Goal: Task Accomplishment & Management: Use online tool/utility

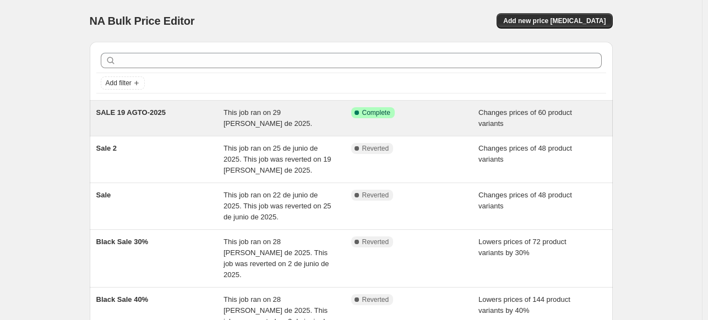
click at [273, 124] on div "This job ran on 29 [PERSON_NAME] de 2025." at bounding box center [288, 118] width 128 height 22
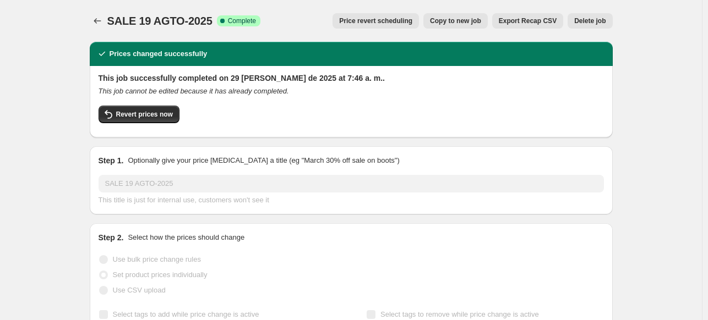
click at [461, 19] on span "Copy to new job" at bounding box center [455, 21] width 51 height 9
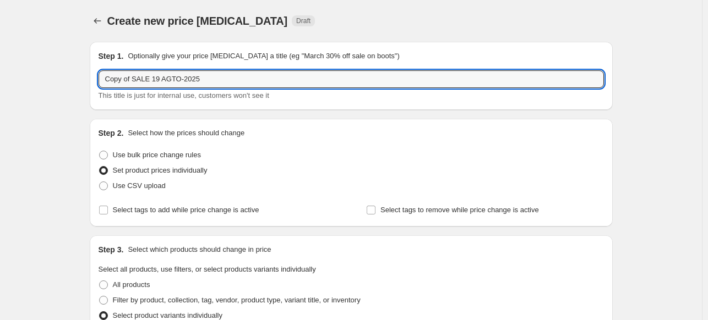
drag, startPoint x: 133, startPoint y: 82, endPoint x: 97, endPoint y: 82, distance: 36.3
click at [97, 82] on div "Step 1. Optionally give your price [MEDICAL_DATA] a title (eg "March 30% off sa…" at bounding box center [351, 76] width 523 height 68
drag, startPoint x: 126, startPoint y: 79, endPoint x: 132, endPoint y: 79, distance: 6.1
click at [132, 79] on input "SALE 19 AGTO-2025" at bounding box center [351, 79] width 505 height 18
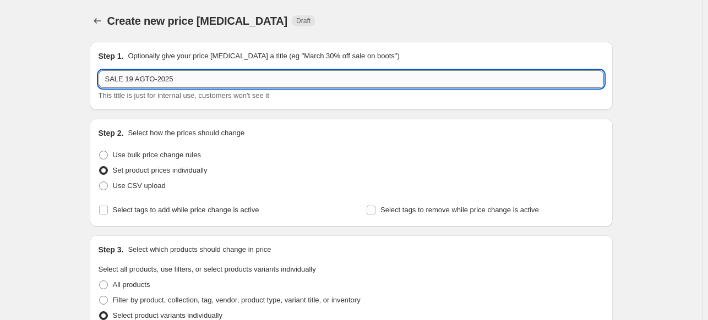
click at [172, 79] on input "SALE 19 AGTO-2025" at bounding box center [351, 79] width 505 height 18
type input "SALE 19 AGTO-202"
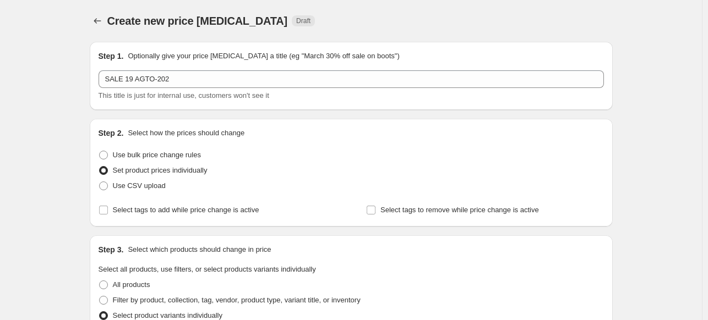
click at [428, 32] on div "Create new price change job. This page is ready Create new price change job Dra…" at bounding box center [351, 21] width 523 height 42
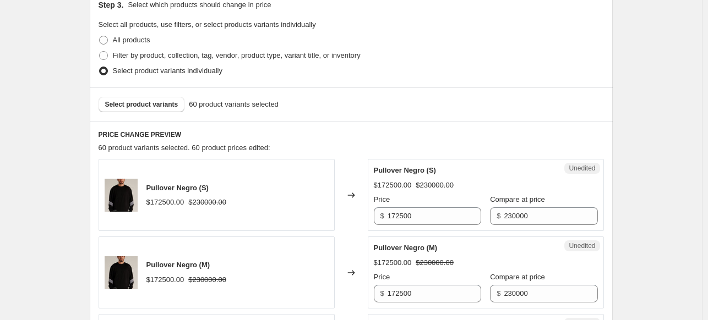
scroll to position [275, 0]
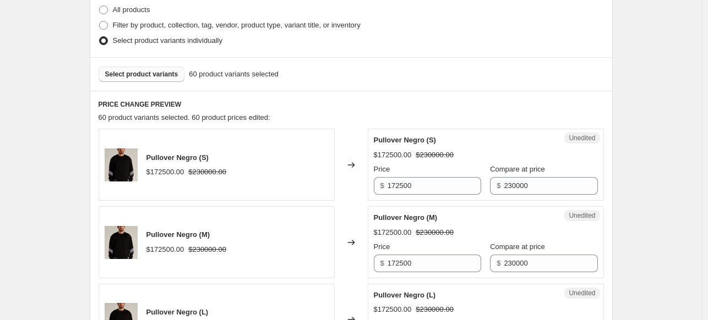
click at [153, 74] on span "Select product variants" at bounding box center [141, 74] width 73 height 9
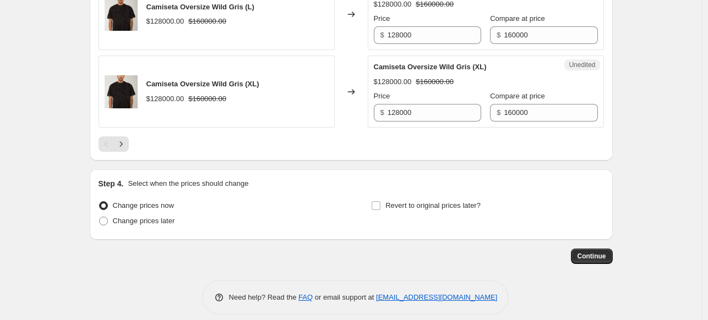
scroll to position [1827, 0]
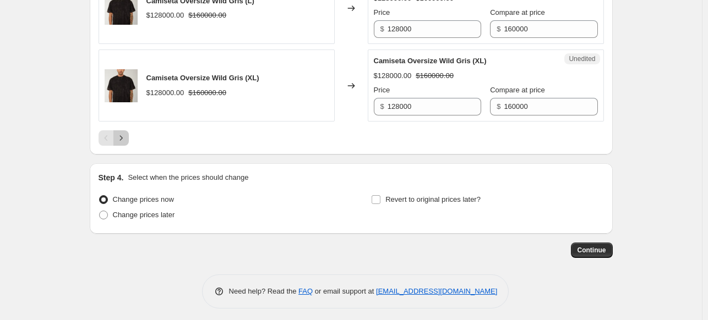
click at [122, 133] on icon "Next" at bounding box center [121, 138] width 11 height 11
click at [126, 133] on icon "Next" at bounding box center [121, 138] width 11 height 11
click at [126, 137] on icon "Next" at bounding box center [121, 138] width 11 height 11
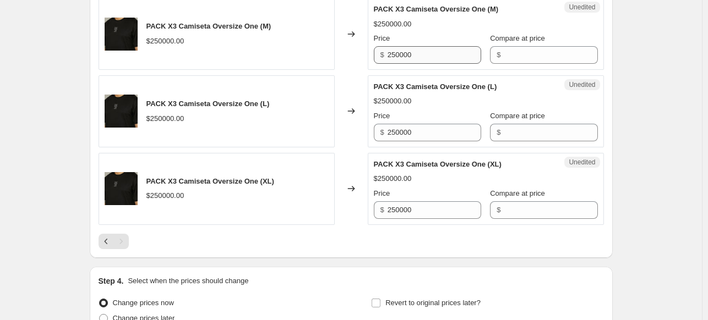
scroll to position [425, 0]
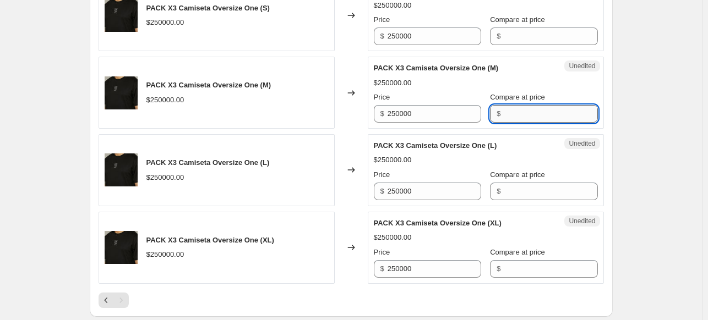
click at [522, 114] on input "Compare at price" at bounding box center [551, 114] width 94 height 18
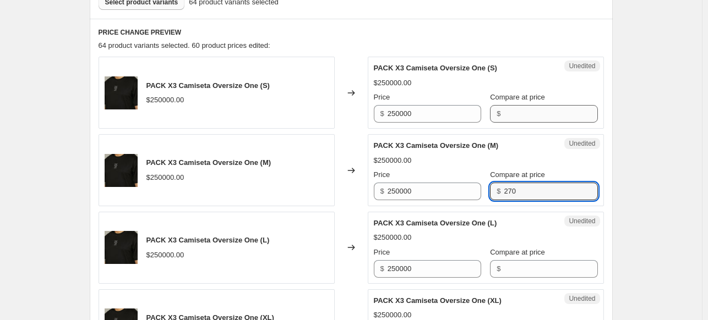
scroll to position [315, 0]
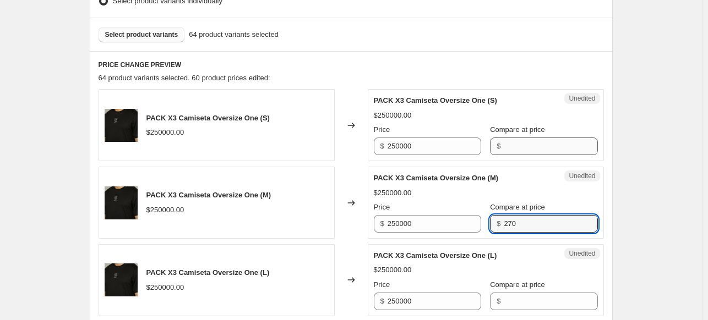
type input "270"
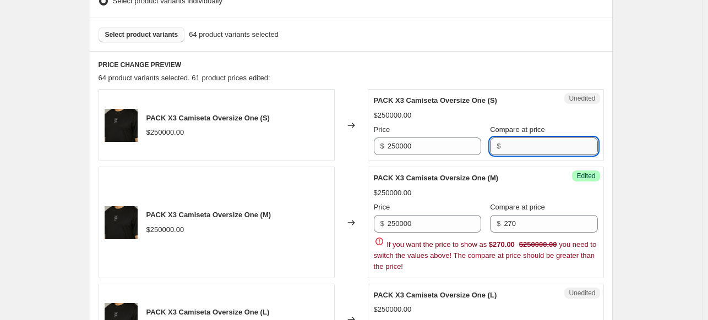
click at [543, 149] on input "Compare at price" at bounding box center [551, 147] width 94 height 18
type input "270000"
click at [539, 118] on div "$250000.00" at bounding box center [486, 115] width 224 height 11
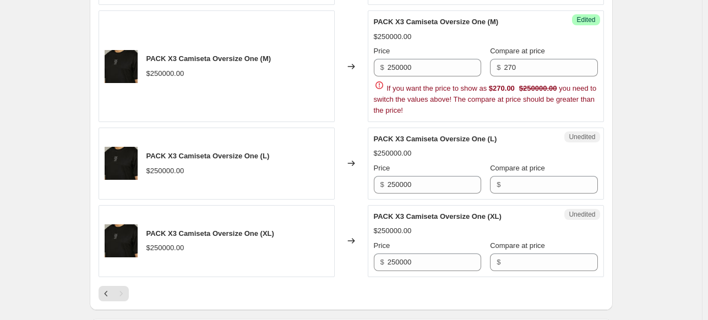
scroll to position [480, 0]
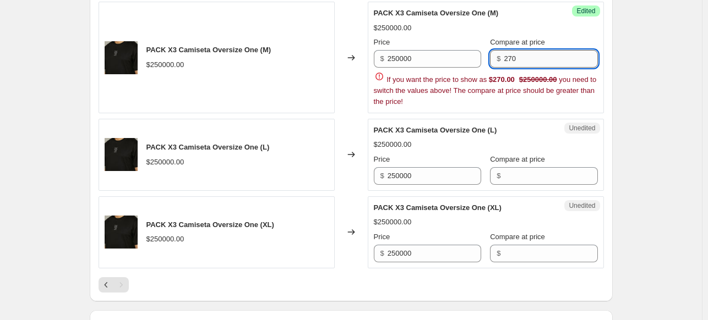
click at [535, 56] on input "270" at bounding box center [551, 59] width 94 height 18
type input "270000"
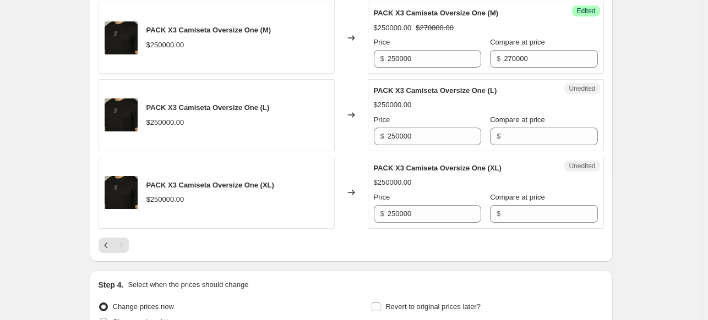
click at [533, 27] on div "$250000.00 $270000.00" at bounding box center [486, 28] width 224 height 11
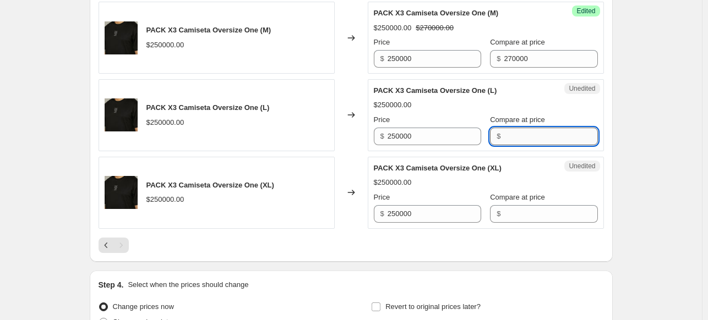
click at [506, 139] on input "Compare at price" at bounding box center [551, 137] width 94 height 18
type input "270000"
click at [524, 148] on div "Unedited PACK X3 Camiseta Oversize One (L) $250000.00 Price $ 250000 Compare at…" at bounding box center [486, 115] width 236 height 72
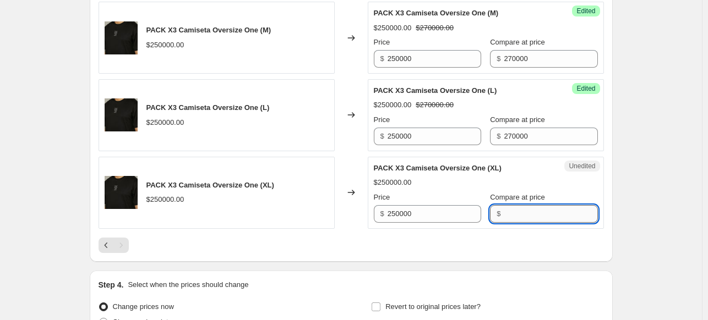
click at [517, 211] on input "Compare at price" at bounding box center [551, 214] width 94 height 18
type input "270000"
click at [532, 249] on div at bounding box center [351, 245] width 505 height 15
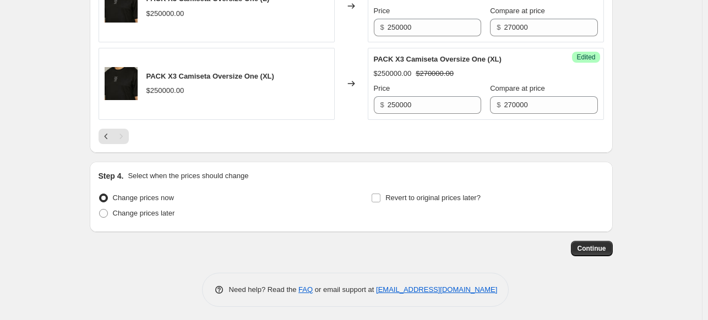
scroll to position [590, 0]
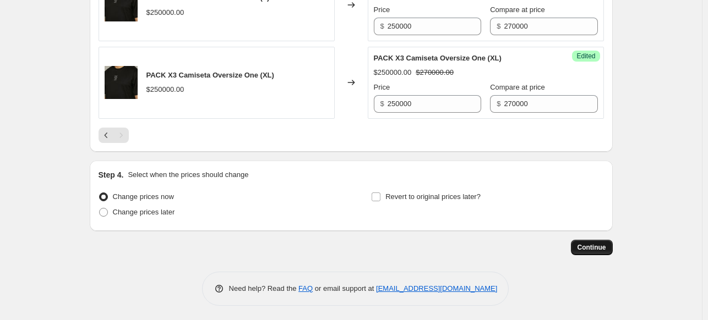
click at [596, 248] on span "Continue" at bounding box center [591, 247] width 29 height 9
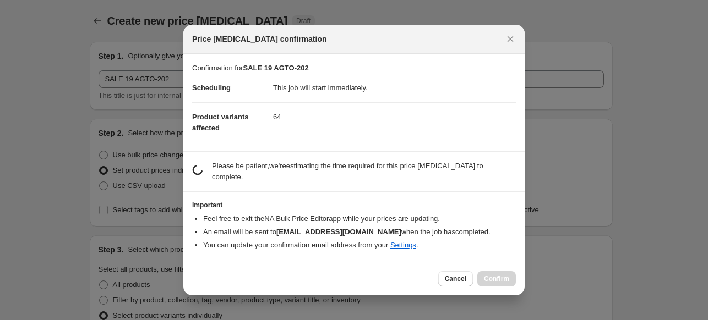
scroll to position [0, 0]
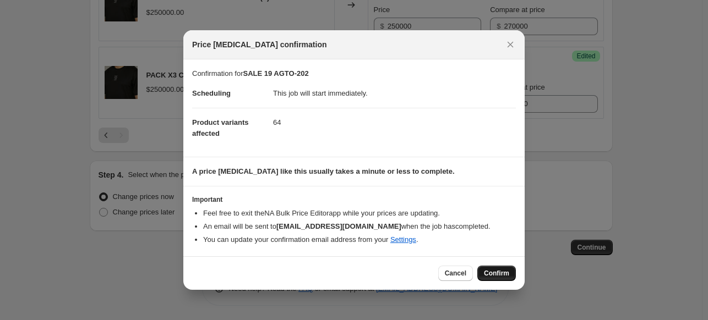
click at [501, 275] on span "Confirm" at bounding box center [496, 273] width 25 height 9
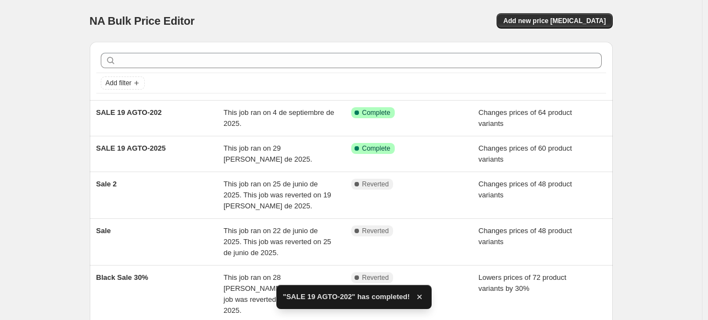
click at [293, 155] on div "This job ran on 29 de agosto de 2025." at bounding box center [288, 154] width 128 height 22
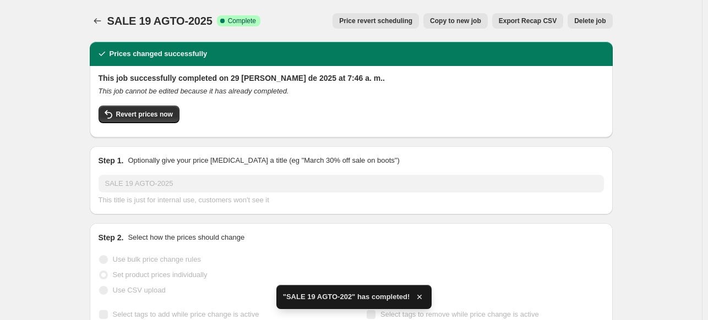
click at [599, 24] on span "Delete job" at bounding box center [589, 21] width 31 height 9
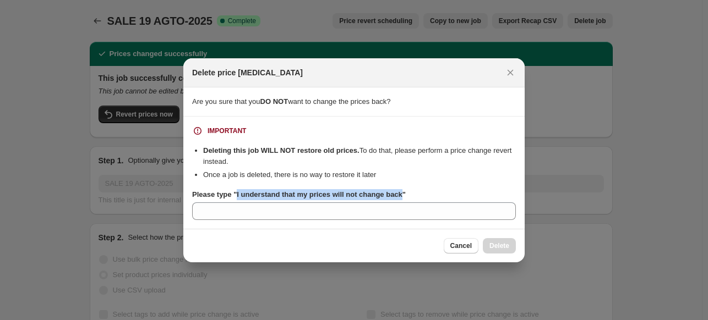
drag, startPoint x: 235, startPoint y: 194, endPoint x: 399, endPoint y: 196, distance: 164.1
click at [399, 196] on b "Please type "I understand that my prices will not change back"" at bounding box center [299, 194] width 214 height 8
copy b "I understand that my prices will not change back"
click at [399, 222] on section "IMPORTANT Deleting this job WILL NOT restore old prices. To do that, please per…" at bounding box center [353, 173] width 341 height 112
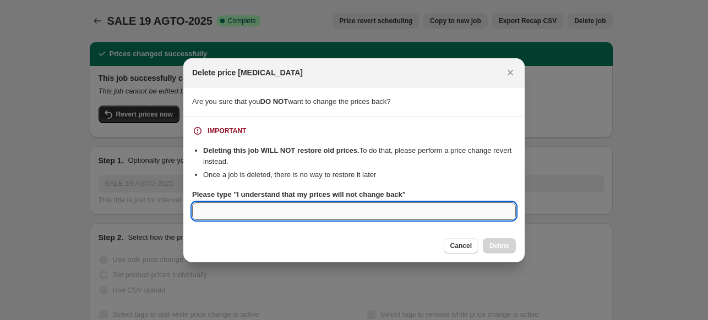
click at [400, 215] on input "Please type "I understand that my prices will not change back"" at bounding box center [354, 212] width 324 height 18
paste input "I understand that my prices will not change back"
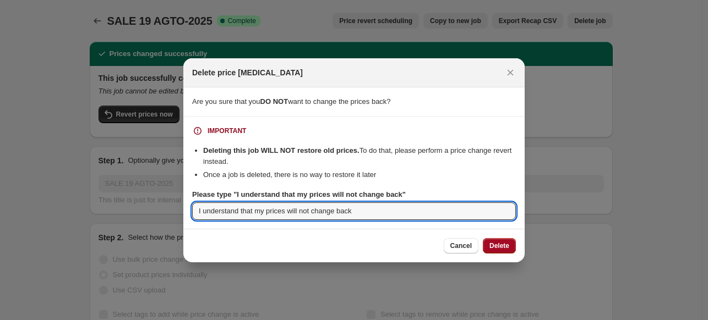
type input "I understand that my prices will not change back"
click at [499, 247] on span "Delete" at bounding box center [499, 246] width 20 height 9
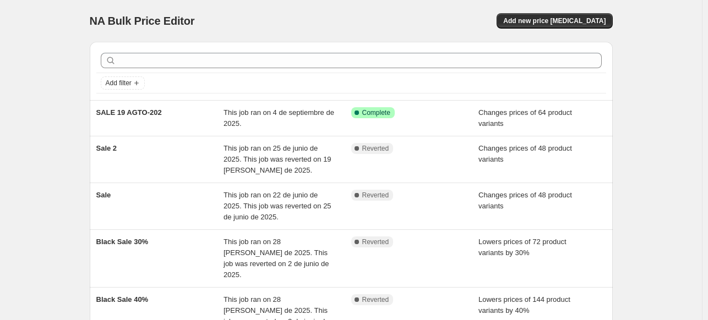
click at [664, 112] on div "NA Bulk Price Editor. This page is ready NA Bulk Price Editor Add new price cha…" at bounding box center [351, 227] width 702 height 454
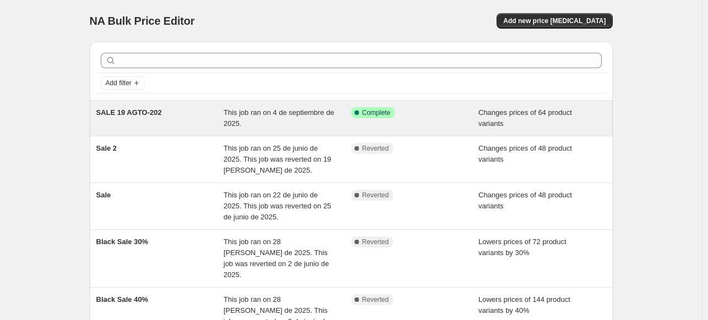
click at [233, 121] on span "This job ran on 4 de septiembre de 2025." at bounding box center [279, 117] width 111 height 19
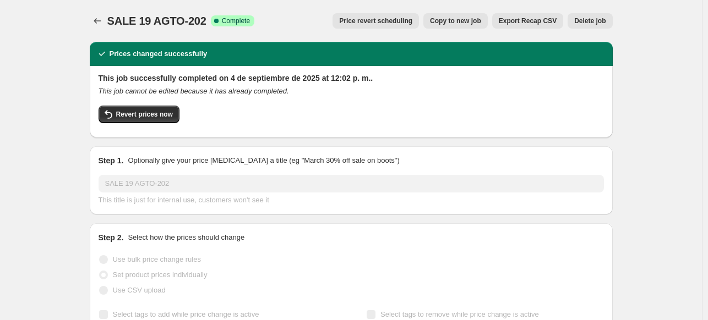
click at [475, 21] on span "Copy to new job" at bounding box center [455, 21] width 51 height 9
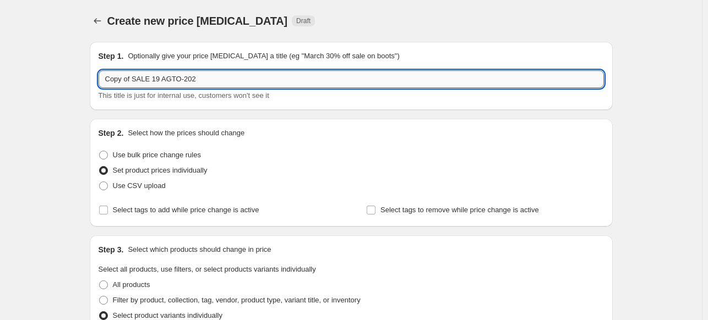
click at [203, 81] on input "Copy of SALE 19 AGTO-202" at bounding box center [351, 79] width 505 height 18
drag, startPoint x: 132, startPoint y: 75, endPoint x: 71, endPoint y: 63, distance: 62.3
type input "SALE 19 AGTO-2025"
click at [361, 36] on div "Create new price [MEDICAL_DATA]. This page is ready Create new price [MEDICAL_D…" at bounding box center [351, 21] width 523 height 42
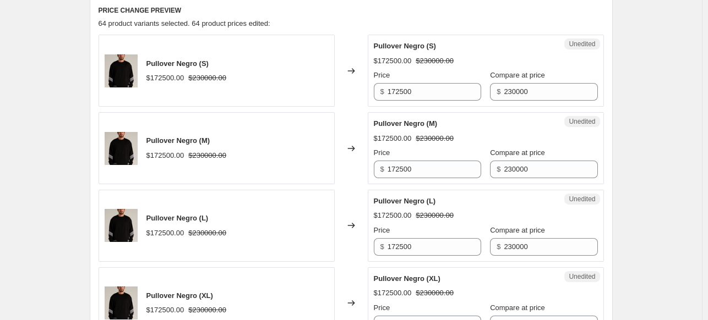
scroll to position [385, 0]
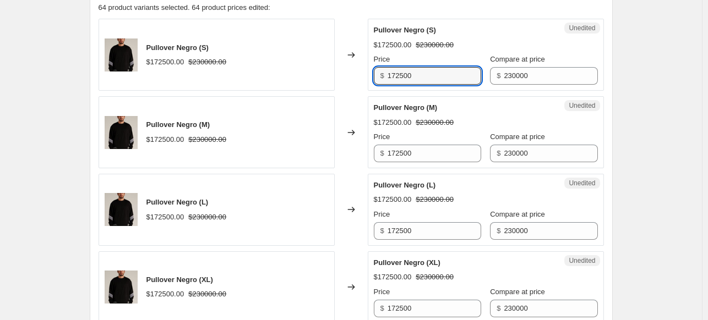
drag, startPoint x: 430, startPoint y: 79, endPoint x: 357, endPoint y: 76, distance: 73.3
click at [359, 76] on div "Pullover Negro (S) $172500.00 $230000.00 Changed to Unedited Pullover Negro (S)…" at bounding box center [351, 55] width 505 height 72
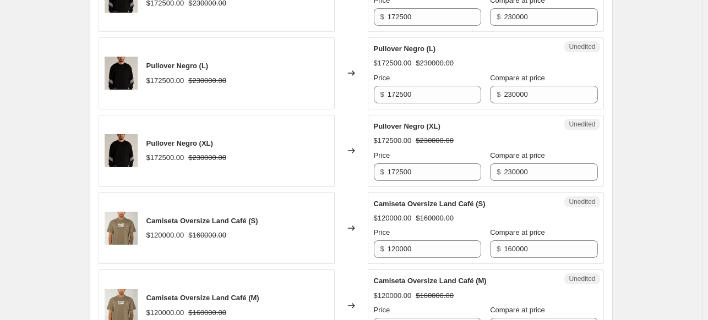
scroll to position [550, 0]
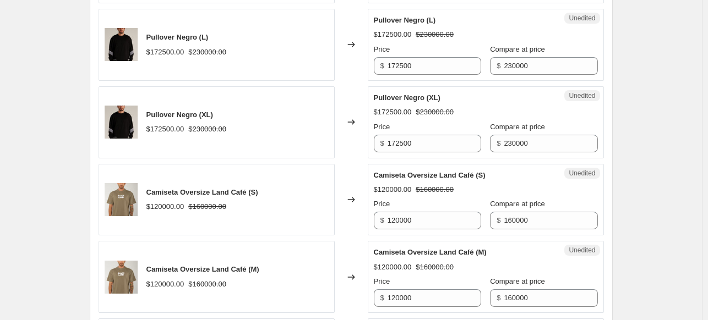
click at [314, 134] on div "Pullover Negro (XL) $172500.00 $230000.00" at bounding box center [217, 122] width 236 height 72
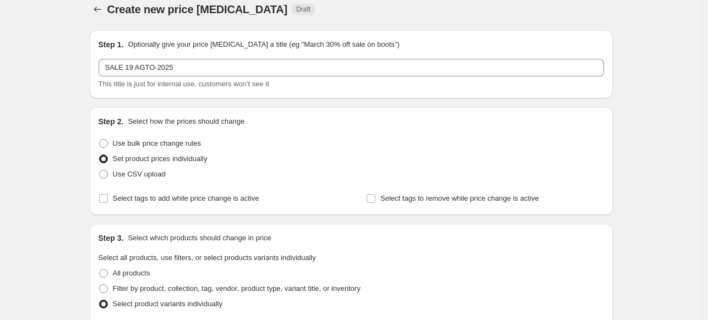
scroll to position [0, 0]
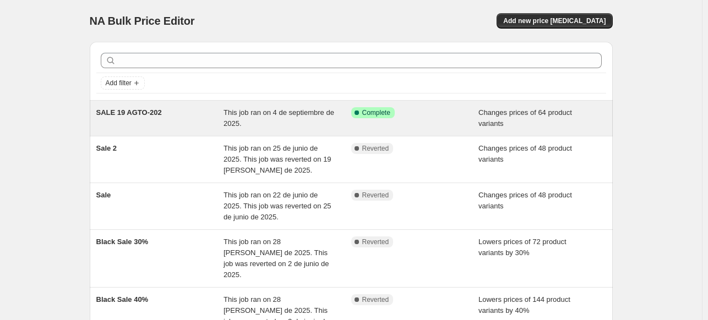
click at [192, 110] on div "SALE 19 AGTO-202" at bounding box center [160, 118] width 128 height 22
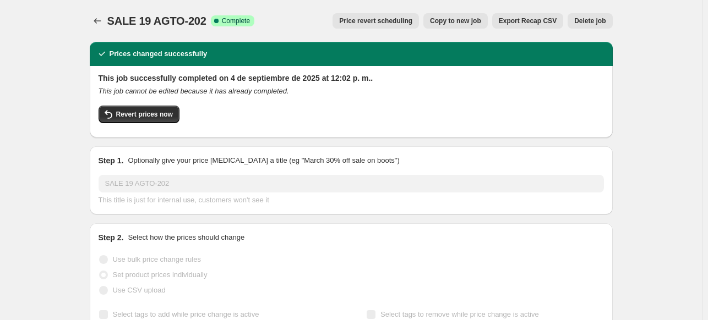
click at [465, 24] on span "Copy to new job" at bounding box center [455, 21] width 51 height 9
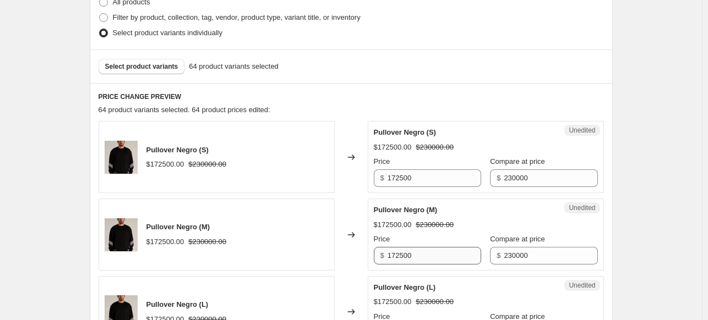
scroll to position [385, 0]
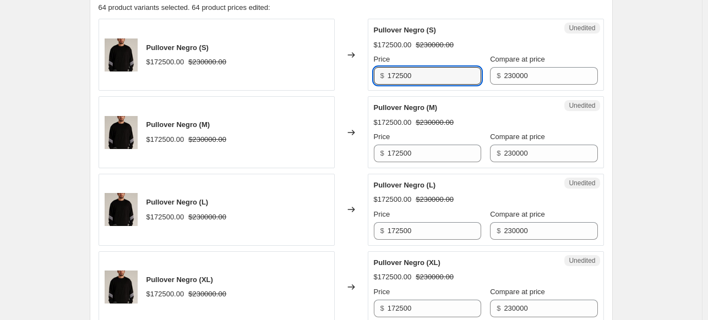
drag, startPoint x: 423, startPoint y: 77, endPoint x: 380, endPoint y: 73, distance: 43.1
click at [380, 73] on div "$ 172500" at bounding box center [427, 76] width 107 height 18
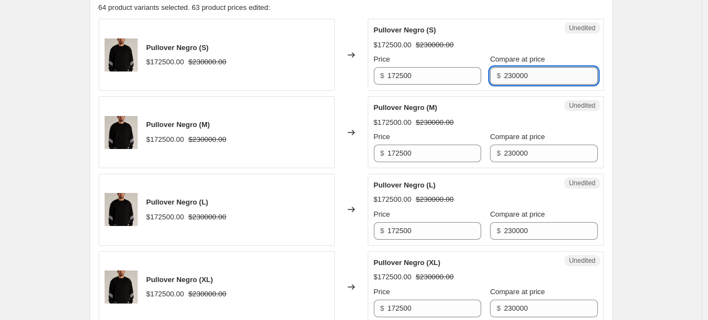
click at [539, 72] on input "230000" at bounding box center [551, 76] width 94 height 18
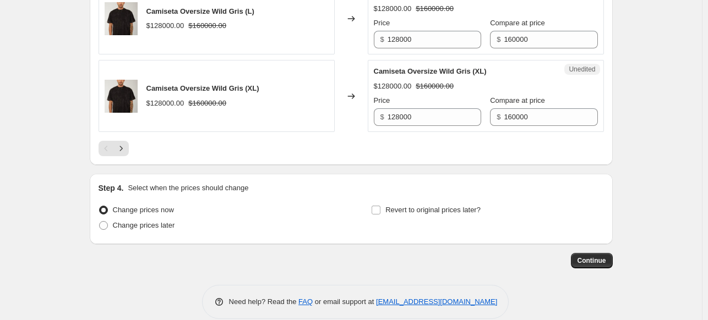
scroll to position [1827, 0]
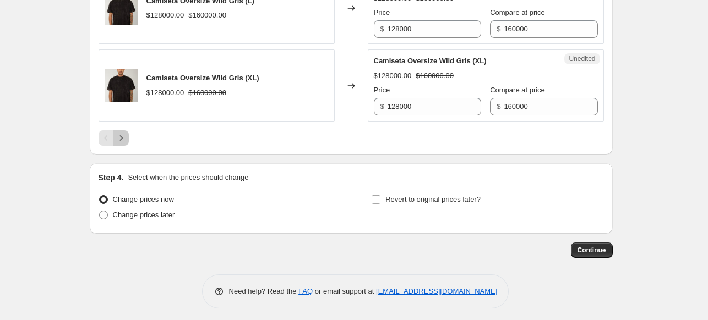
click at [122, 138] on icon "Next" at bounding box center [121, 138] width 11 height 11
click at [123, 138] on icon "Next" at bounding box center [121, 138] width 11 height 11
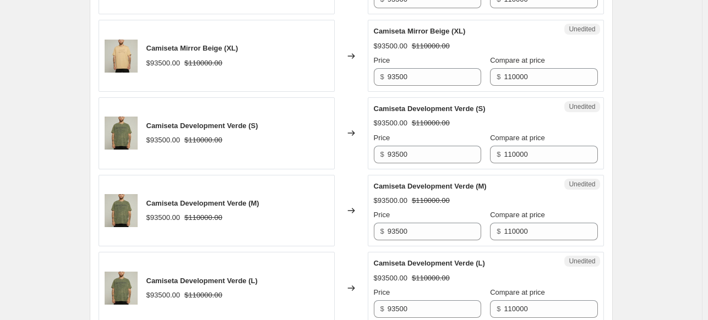
scroll to position [1717, 0]
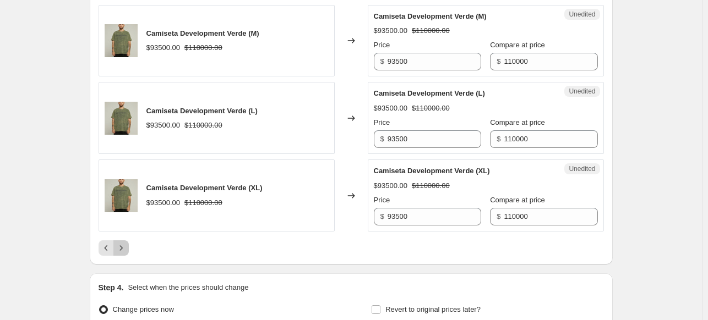
click at [128, 250] on button "Next" at bounding box center [120, 248] width 15 height 15
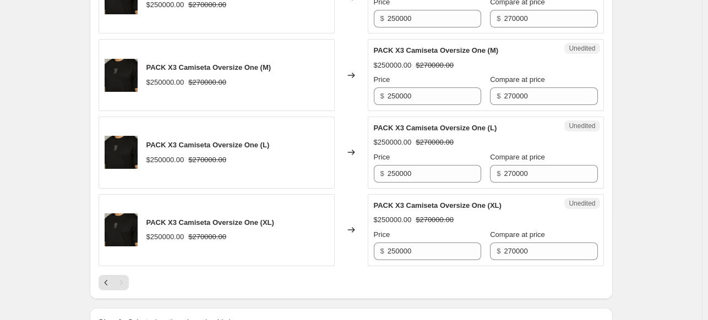
scroll to position [425, 0]
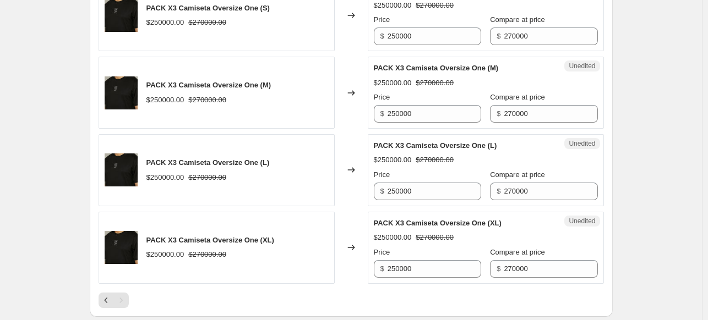
drag, startPoint x: 478, startPoint y: 265, endPoint x: 490, endPoint y: 268, distance: 13.1
click at [480, 269] on div "Price $ 250000 Compare at price $ 270000" at bounding box center [486, 262] width 224 height 31
click at [511, 266] on input "270000" at bounding box center [551, 269] width 94 height 18
drag, startPoint x: 530, startPoint y: 267, endPoint x: 461, endPoint y: 271, distance: 68.9
click at [461, 271] on div "Price $ 250000 Compare at price $ 270000" at bounding box center [486, 262] width 224 height 31
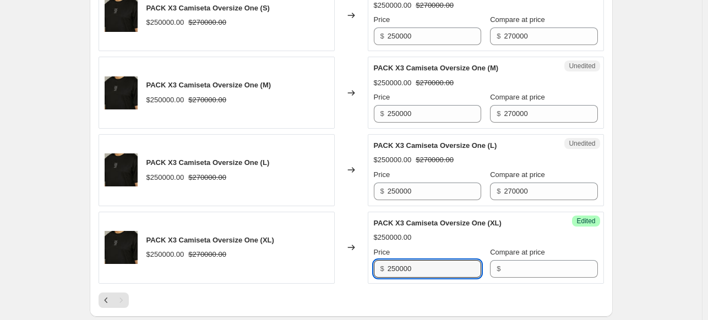
drag, startPoint x: 433, startPoint y: 274, endPoint x: 368, endPoint y: 268, distance: 65.2
click at [368, 268] on div "PACK X3 Camiseta Oversize One (XL) $250000.00 $270000.00 Changed to Success Edi…" at bounding box center [351, 248] width 505 height 72
type input "250000"
click at [591, 217] on span "Edited" at bounding box center [585, 221] width 19 height 9
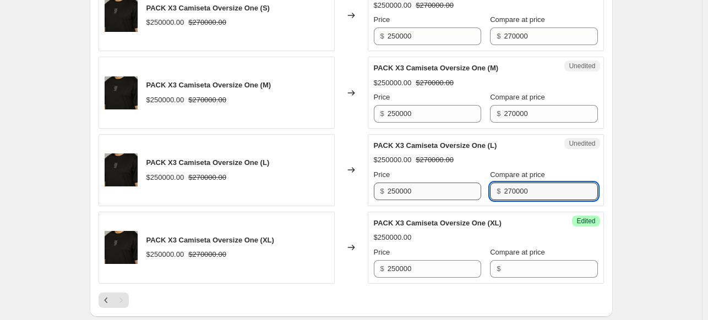
drag, startPoint x: 517, startPoint y: 191, endPoint x: 459, endPoint y: 182, distance: 59.6
click at [461, 182] on div "Price $ 250000 Compare at price $ 270000" at bounding box center [486, 185] width 224 height 31
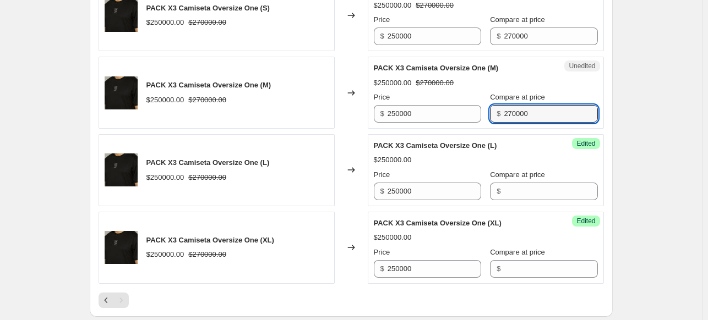
drag, startPoint x: 524, startPoint y: 113, endPoint x: 471, endPoint y: 103, distance: 53.9
click at [471, 103] on div "Price $ 250000 Compare at price $ 270000" at bounding box center [486, 107] width 224 height 31
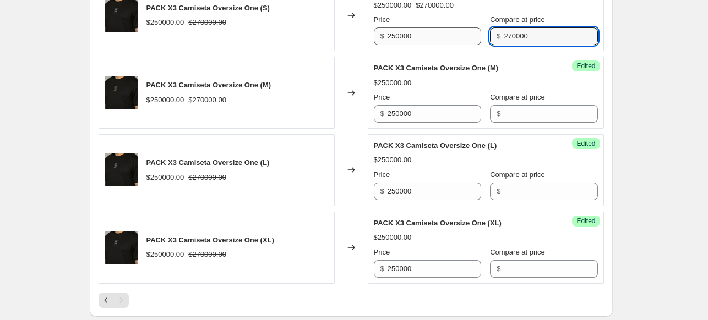
drag, startPoint x: 526, startPoint y: 33, endPoint x: 473, endPoint y: 30, distance: 52.9
click at [473, 30] on div "Price $ 250000 Compare at price $ 270000" at bounding box center [486, 29] width 224 height 31
click at [439, 35] on input "250000" at bounding box center [435, 37] width 94 height 18
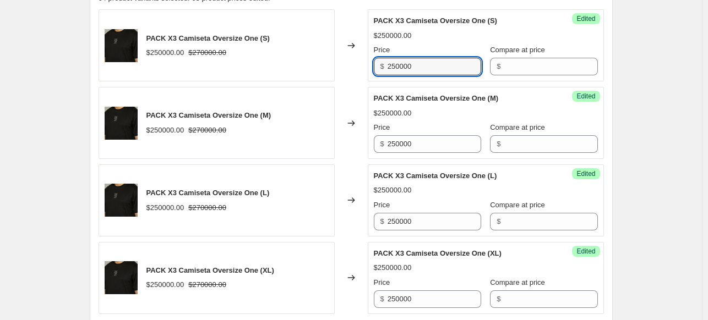
scroll to position [370, 0]
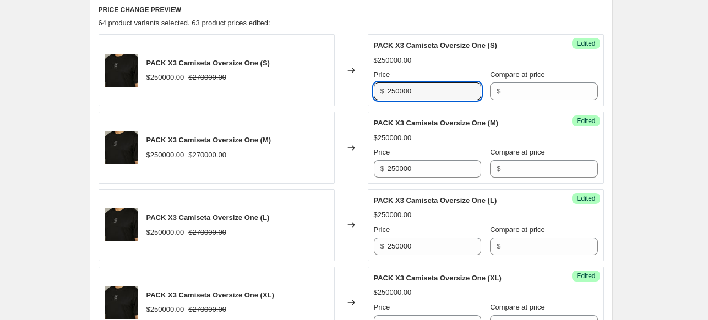
click at [452, 74] on div "Price" at bounding box center [427, 74] width 107 height 11
click at [587, 64] on div "Success Edited PACK X3 Camiseta Oversize One (S) $250000.00 Price $ 250000 Comp…" at bounding box center [486, 70] width 236 height 72
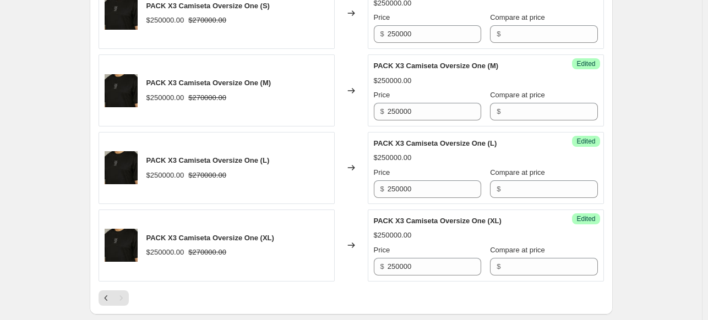
scroll to position [535, 0]
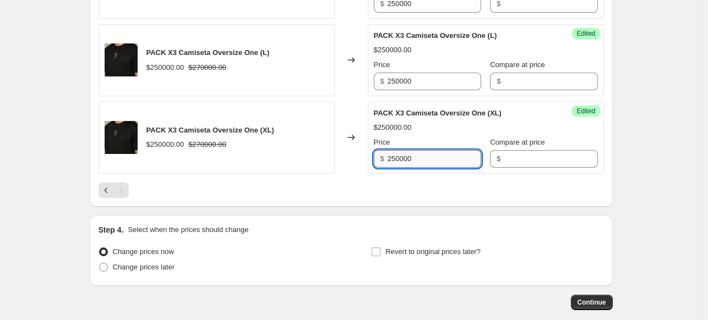
click at [433, 160] on input "250000" at bounding box center [435, 159] width 94 height 18
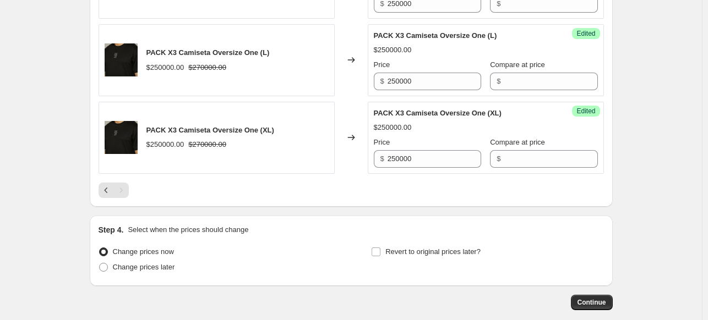
click at [543, 200] on div "PRICE CHANGE PREVIEW 64 product variants selected. 63 product prices edited: PA…" at bounding box center [351, 19] width 523 height 376
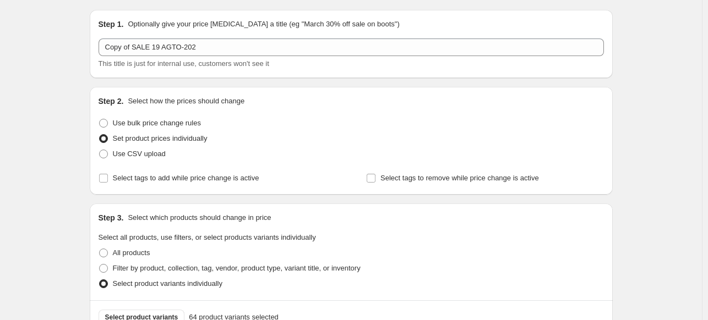
scroll to position [0, 0]
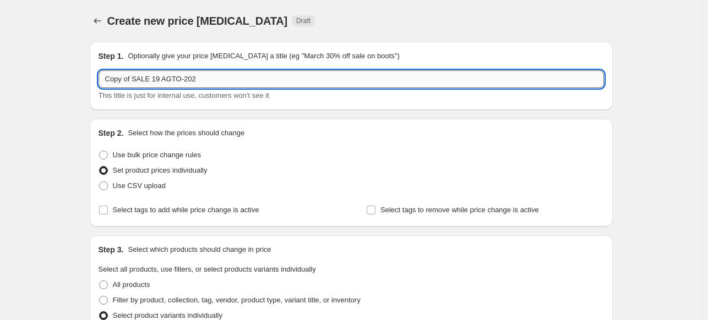
click at [209, 79] on input "Copy of SALE 19 AGTO-202" at bounding box center [351, 79] width 505 height 18
drag, startPoint x: 132, startPoint y: 78, endPoint x: 81, endPoint y: 67, distance: 52.4
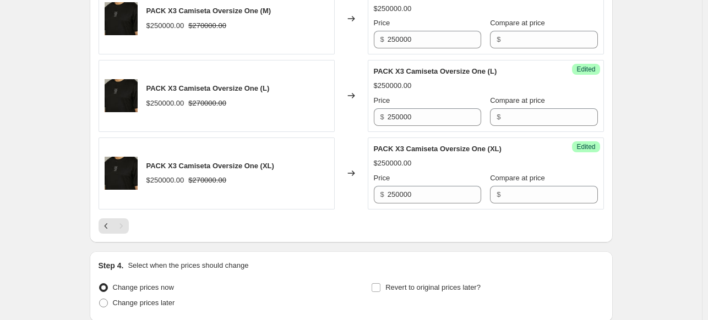
scroll to position [590, 0]
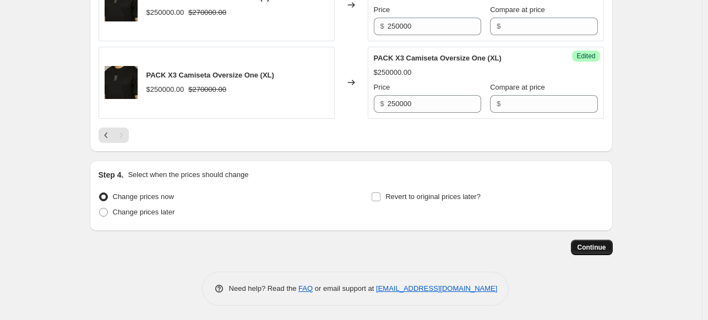
click at [599, 248] on span "Continue" at bounding box center [591, 247] width 29 height 9
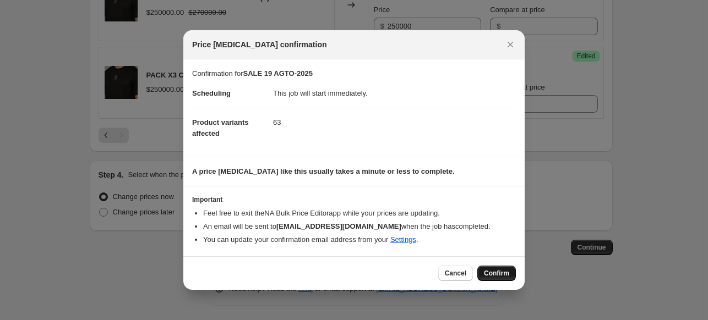
click at [486, 271] on span "Confirm" at bounding box center [496, 273] width 25 height 9
type input "SALE 19 AGTO-2025"
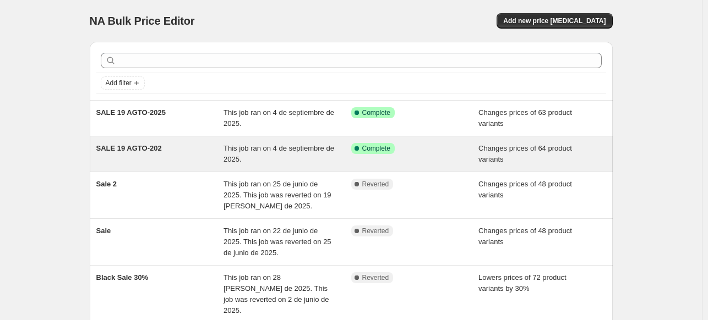
click at [177, 153] on div "SALE 19 AGTO-202" at bounding box center [160, 154] width 128 height 22
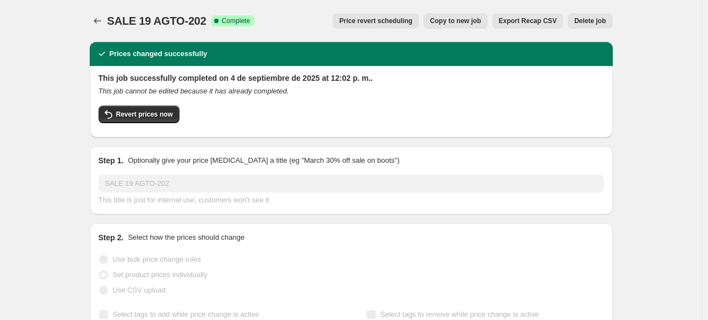
click at [591, 24] on span "Delete job" at bounding box center [589, 21] width 31 height 9
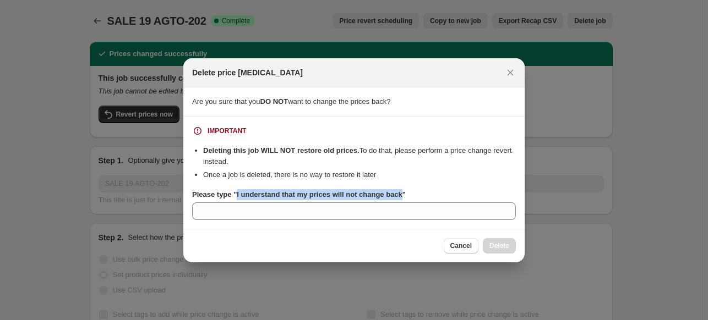
drag, startPoint x: 236, startPoint y: 198, endPoint x: 399, endPoint y: 197, distance: 162.9
click at [399, 197] on b "Please type "I understand that my prices will not change back"" at bounding box center [299, 194] width 214 height 8
copy b "I understand that my prices will not change back"
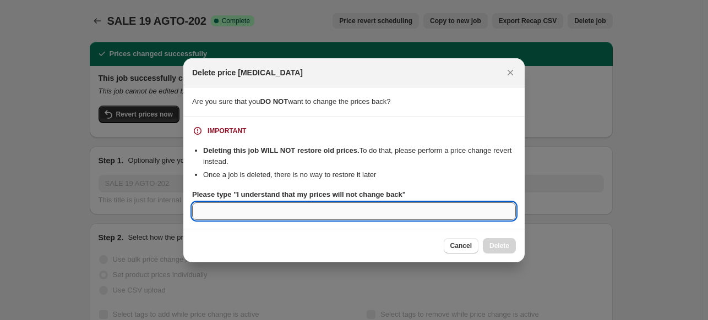
click at [413, 217] on input "Please type "I understand that my prices will not change back"" at bounding box center [354, 212] width 324 height 18
paste input "I understand that my prices will not change back"
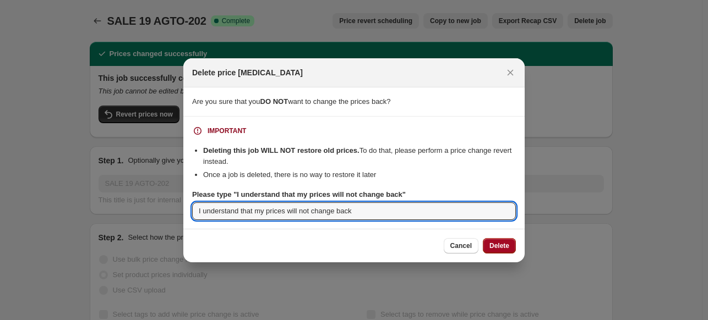
type input "I understand that my prices will not change back"
click at [502, 248] on span "Delete" at bounding box center [499, 246] width 20 height 9
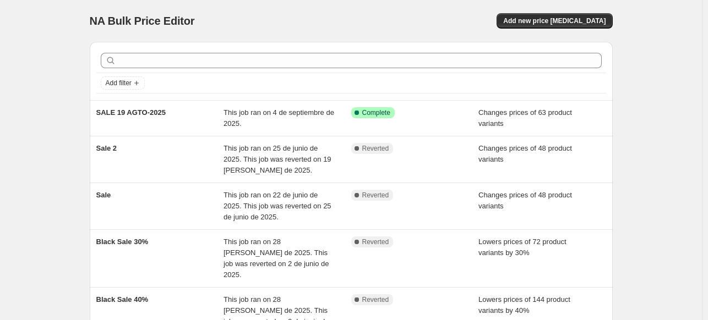
click at [667, 139] on div "NA Bulk Price Editor. This page is ready NA Bulk Price Editor Add new price cha…" at bounding box center [351, 227] width 702 height 454
